Goal: Contribute content

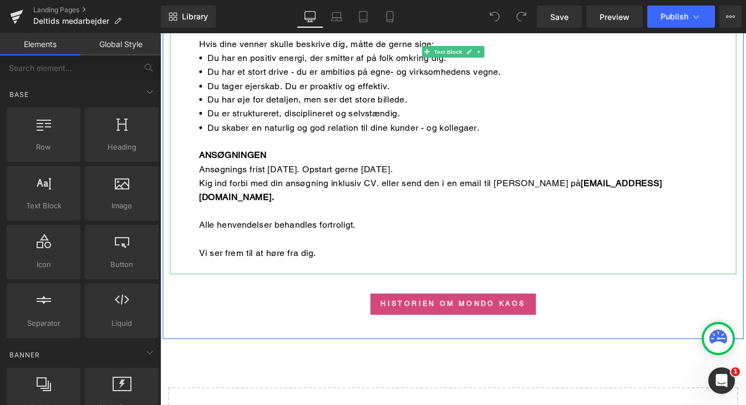
scroll to position [1167, 0]
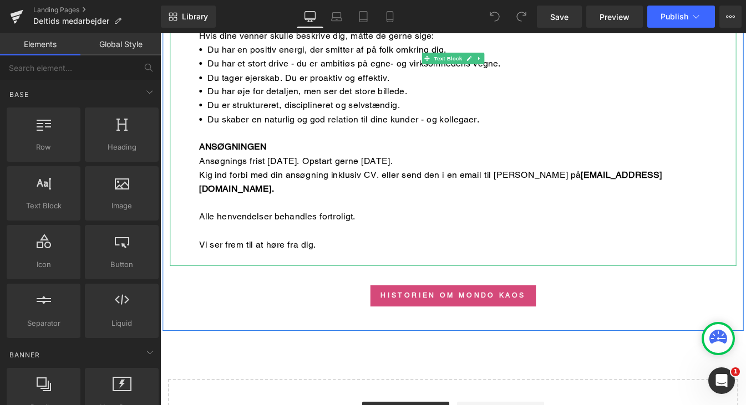
click at [419, 172] on div "Ansøgnings frist [DATE]. Opstart gerne [DATE]." at bounding box center [496, 180] width 582 height 16
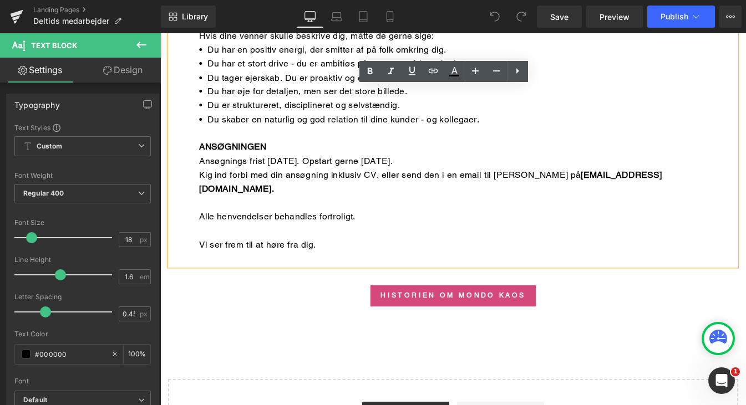
click at [427, 172] on div "Ansøgnings frist [DATE]. Opstart gerne [DATE]." at bounding box center [496, 180] width 582 height 16
click at [409, 172] on div "Ansøgnings frist [DATE]. Opstart gerne [DATE]." at bounding box center [496, 180] width 582 height 16
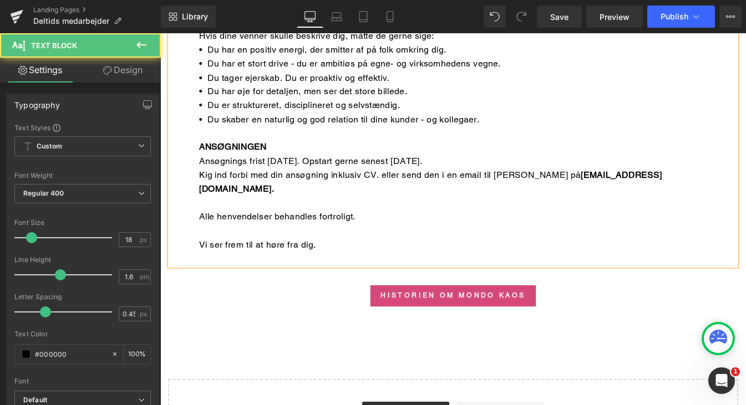
click at [453, 172] on div "Ansøgnings frist [DATE]. Opstart gerne senest [DATE]." at bounding box center [496, 180] width 582 height 16
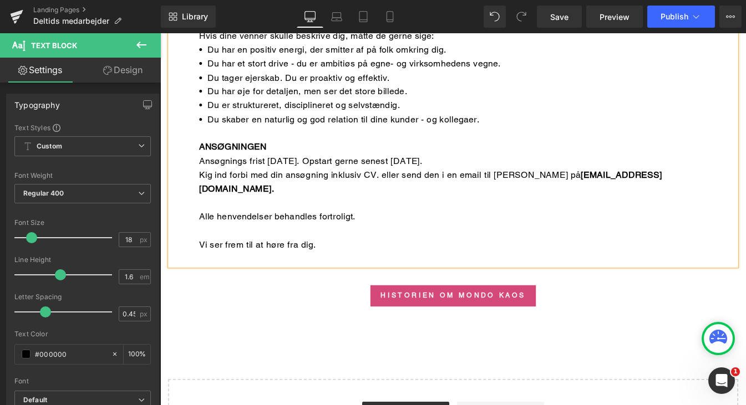
click at [294, 172] on div "Ansøgnings frist [DATE]. Opstart gerne senest [DATE]." at bounding box center [496, 180] width 582 height 16
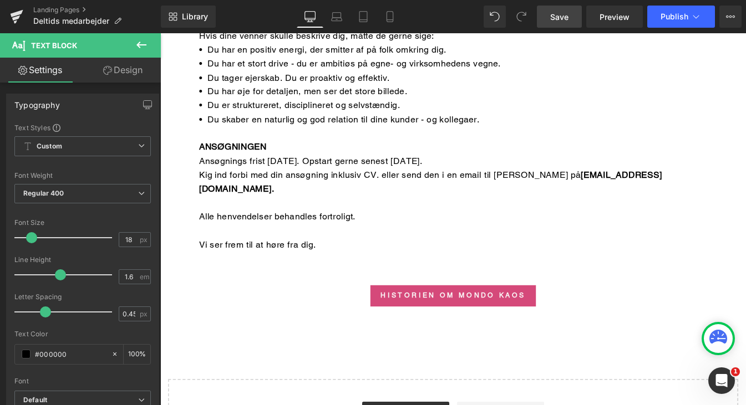
click at [561, 14] on span "Save" at bounding box center [559, 17] width 18 height 12
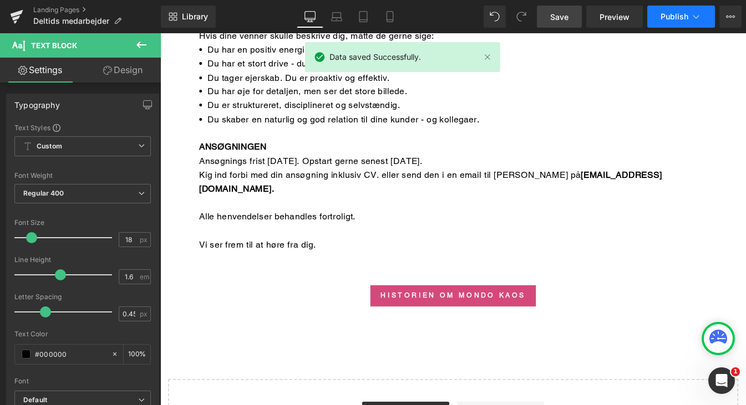
click at [681, 14] on span "Publish" at bounding box center [674, 16] width 28 height 9
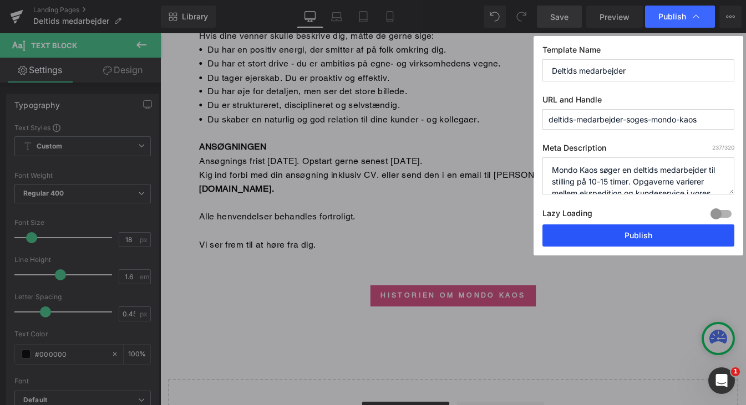
click at [639, 237] on button "Publish" at bounding box center [638, 236] width 192 height 22
